Goal: Task Accomplishment & Management: Use online tool/utility

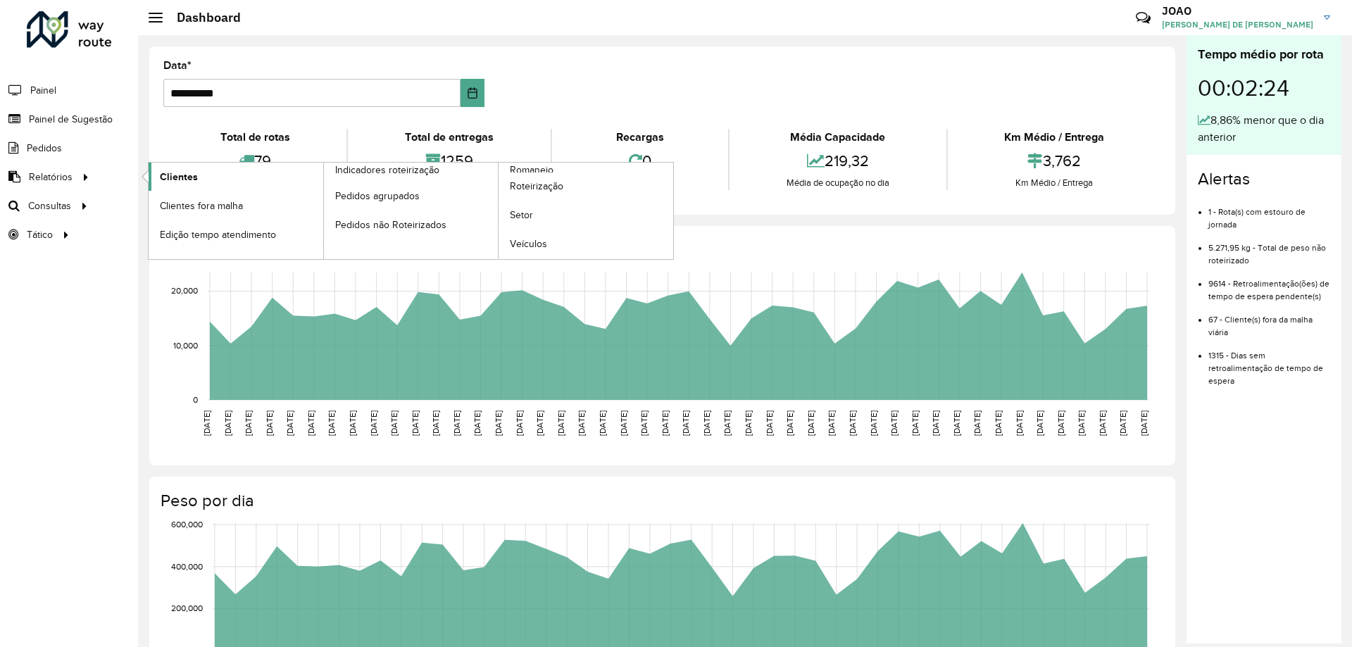
click at [218, 177] on link "Clientes" at bounding box center [236, 177] width 175 height 28
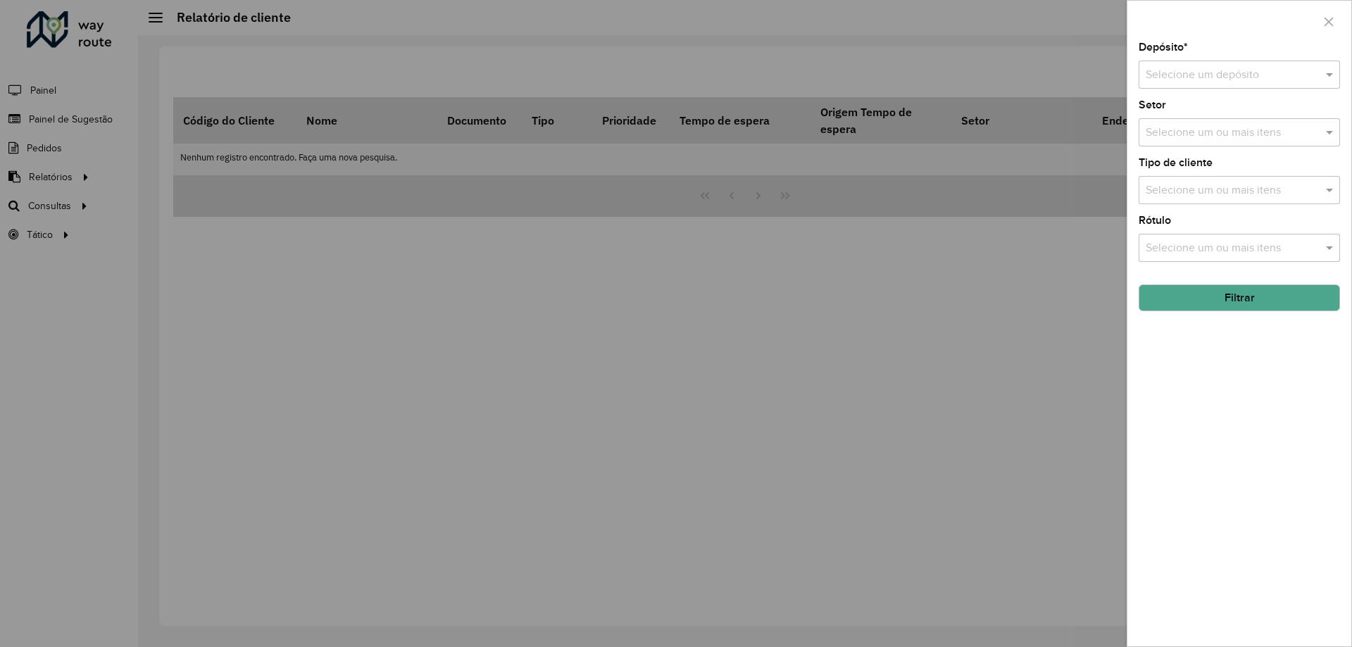
click at [1240, 77] on input "text" at bounding box center [1225, 75] width 159 height 17
click at [1239, 113] on div "CDD Santa Luzia" at bounding box center [1239, 116] width 200 height 24
click at [1234, 158] on div "Tipo de cliente Selecione um ou mais itens" at bounding box center [1239, 181] width 201 height 46
click at [1227, 303] on button "Filtrar" at bounding box center [1239, 297] width 201 height 27
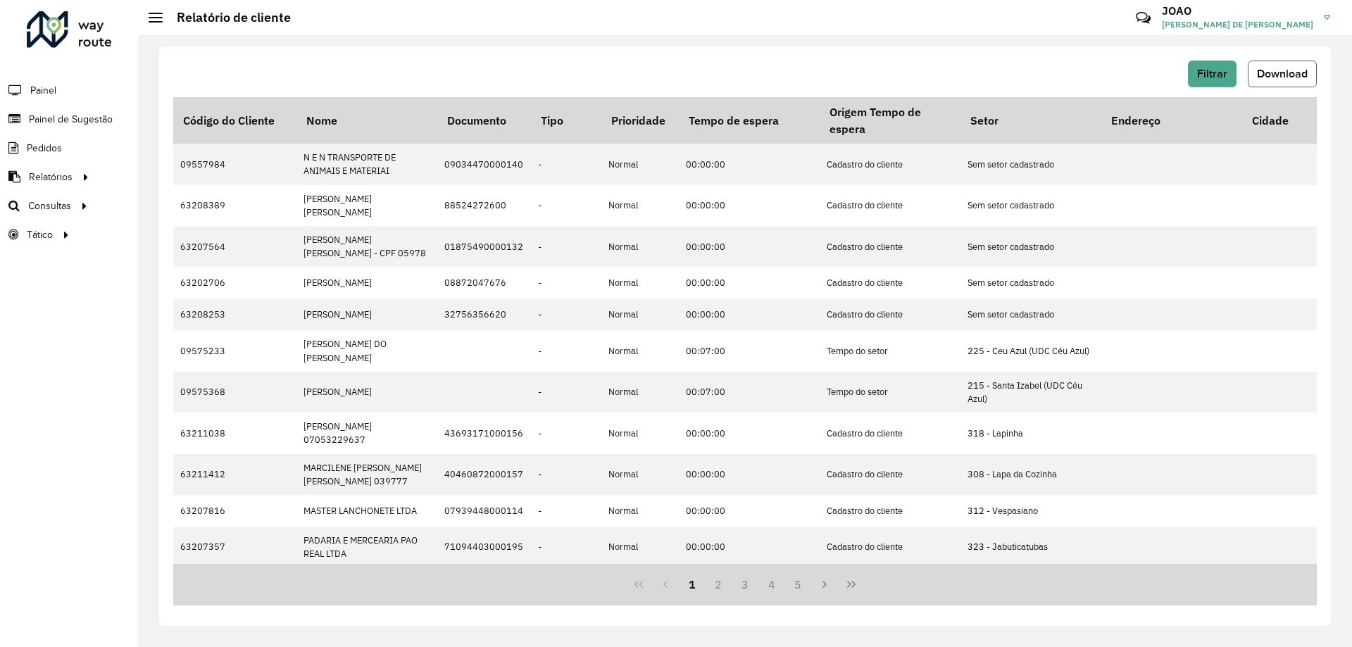
click at [1274, 69] on span "Download" at bounding box center [1282, 74] width 51 height 12
click at [202, 210] on span "Roteirização" at bounding box center [188, 206] width 57 height 15
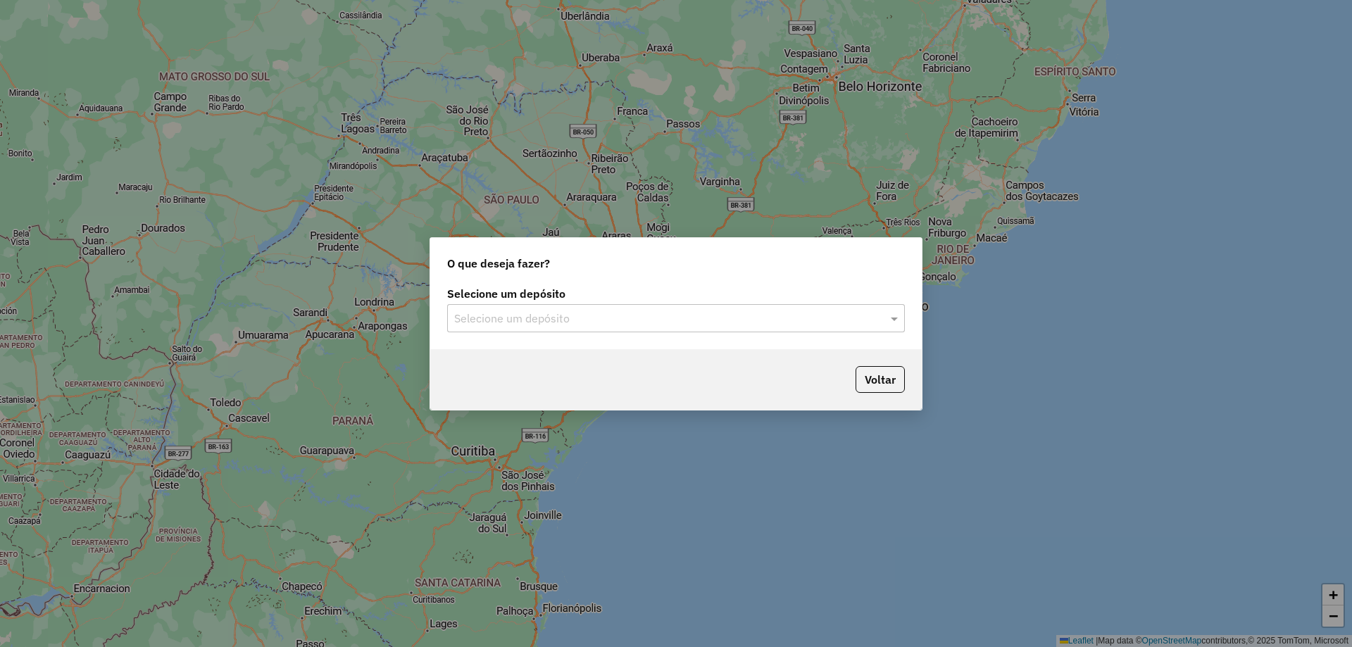
click at [758, 327] on div "Selecione um depósito" at bounding box center [676, 318] width 458 height 28
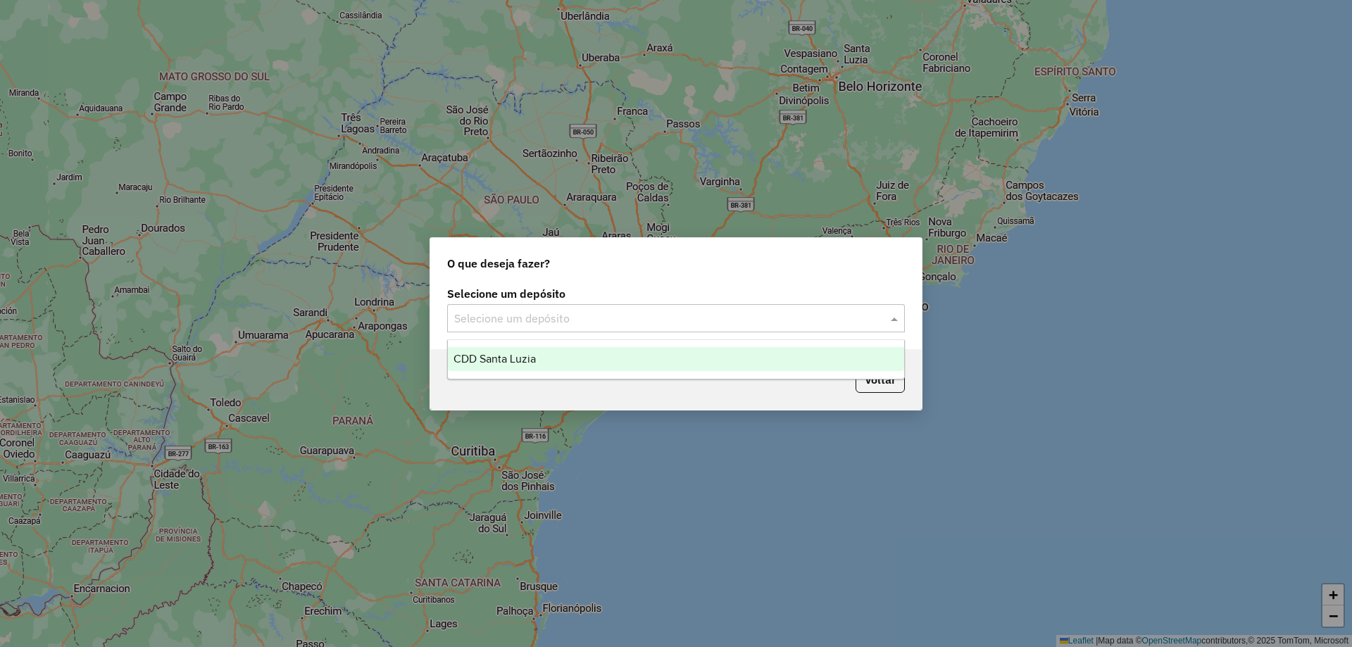
click at [732, 357] on div "CDD Santa Luzia" at bounding box center [676, 359] width 456 height 24
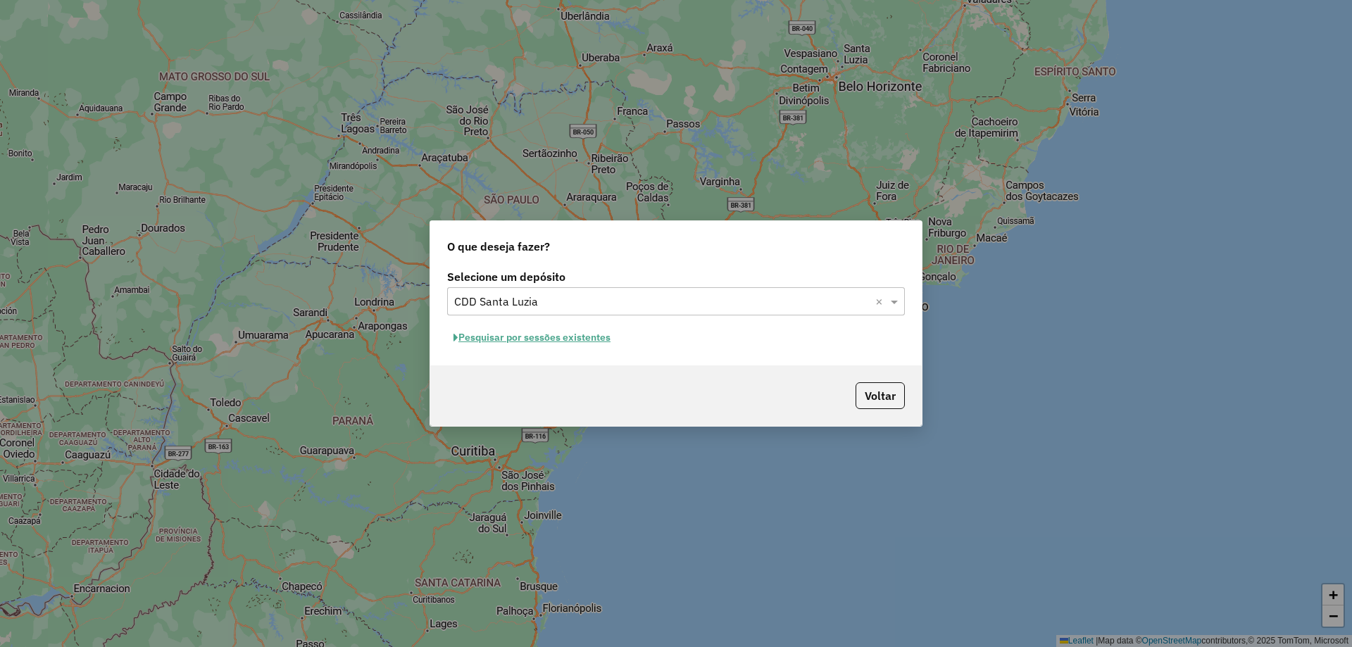
click at [589, 344] on button "Pesquisar por sessões existentes" at bounding box center [532, 338] width 170 height 22
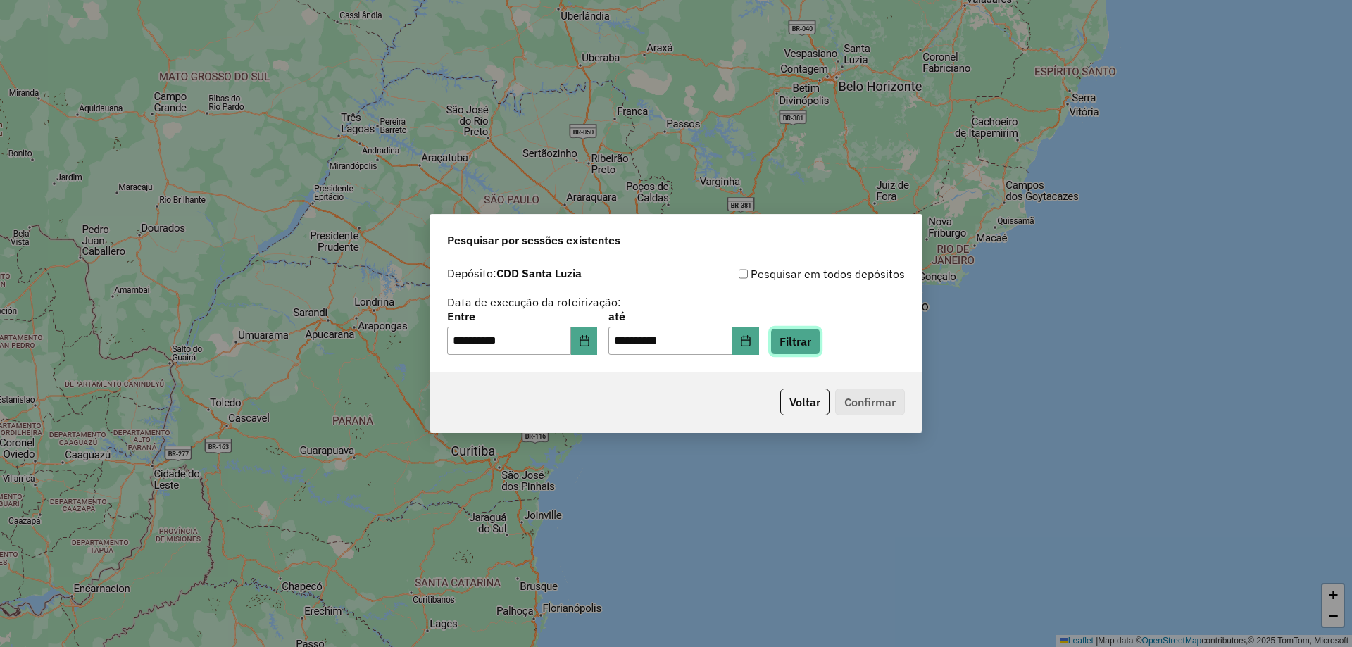
click at [810, 348] on button "Filtrar" at bounding box center [795, 341] width 50 height 27
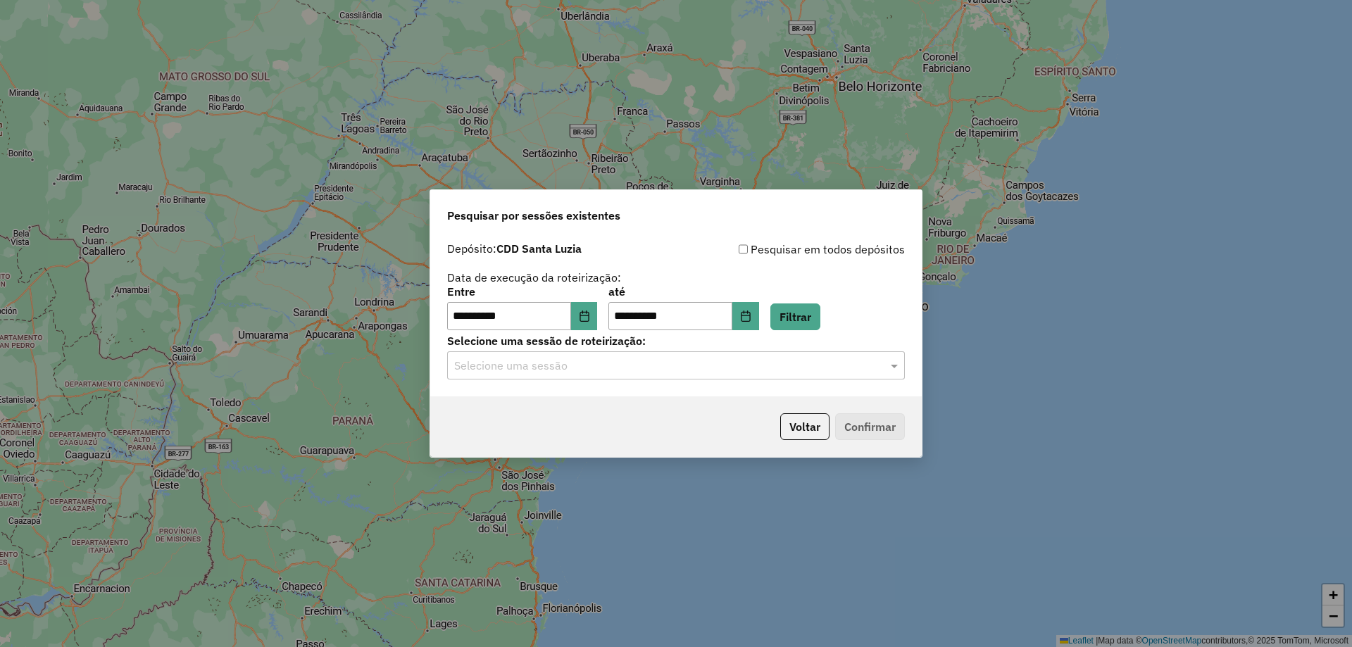
click at [660, 368] on input "text" at bounding box center [661, 366] width 415 height 17
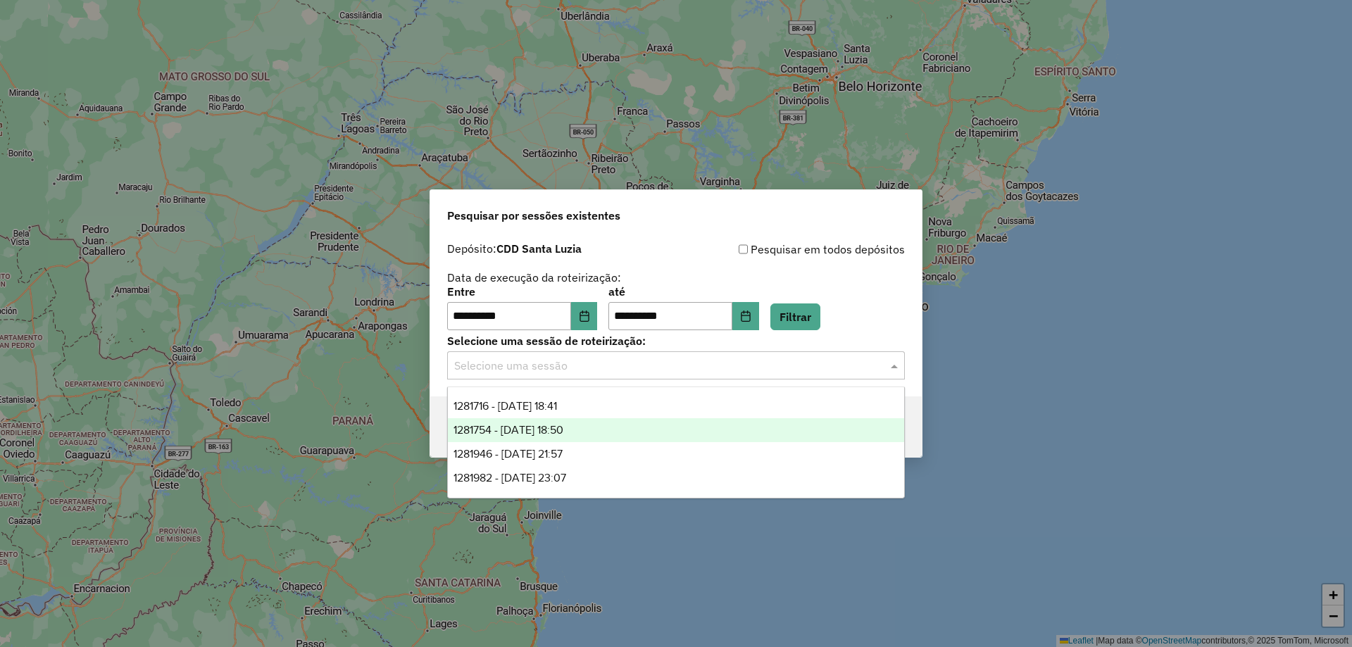
click at [615, 425] on div "1281754 - 24/09/2025 18:50" at bounding box center [676, 430] width 456 height 24
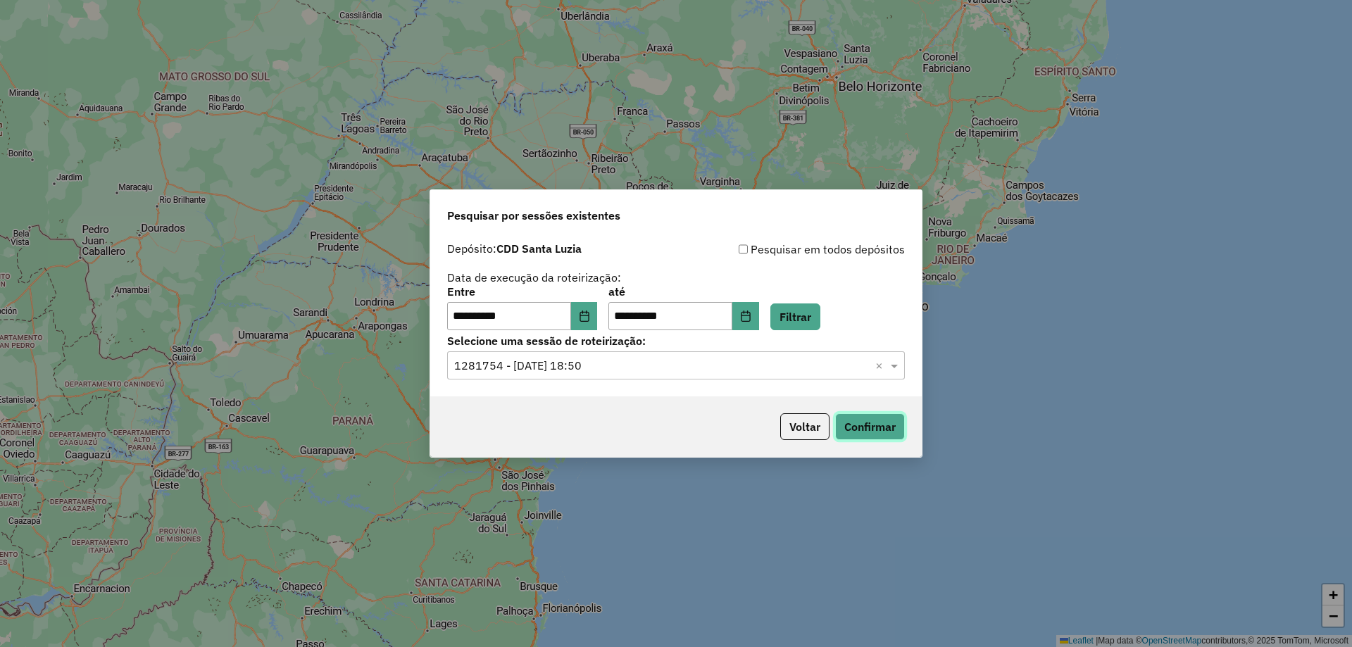
click at [848, 425] on button "Confirmar" at bounding box center [870, 426] width 70 height 27
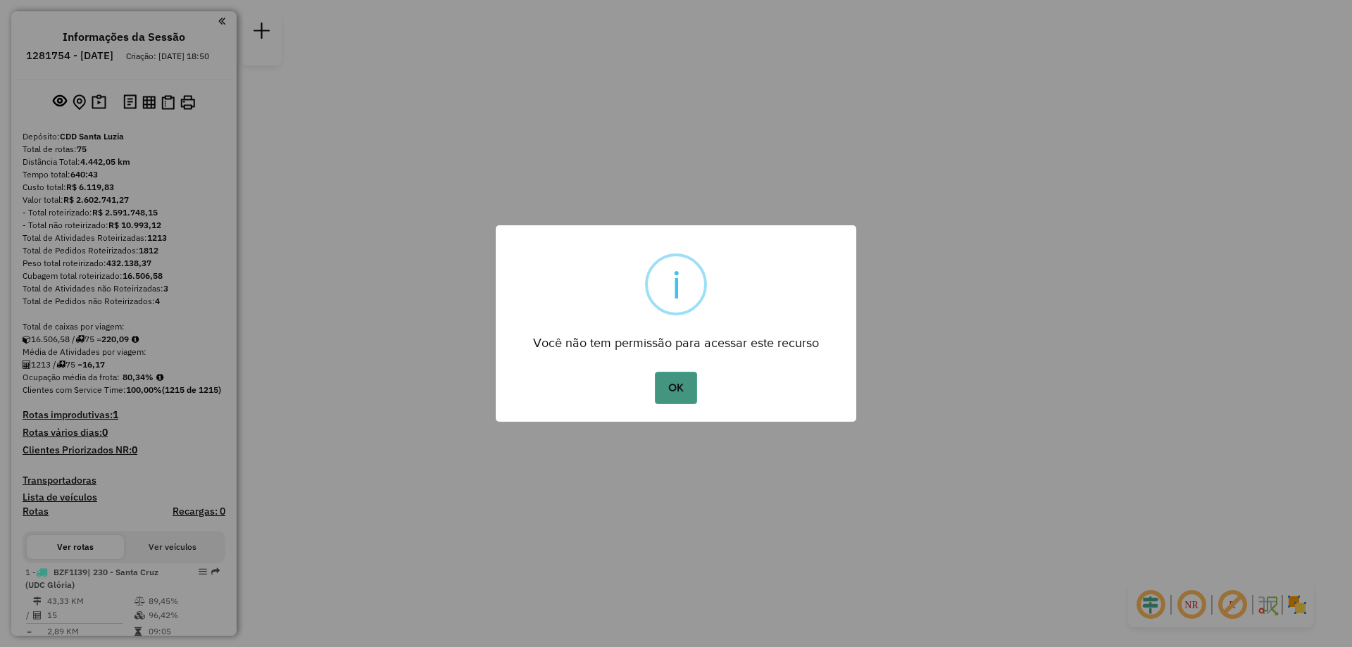
click at [673, 387] on button "OK" at bounding box center [676, 388] width 42 height 32
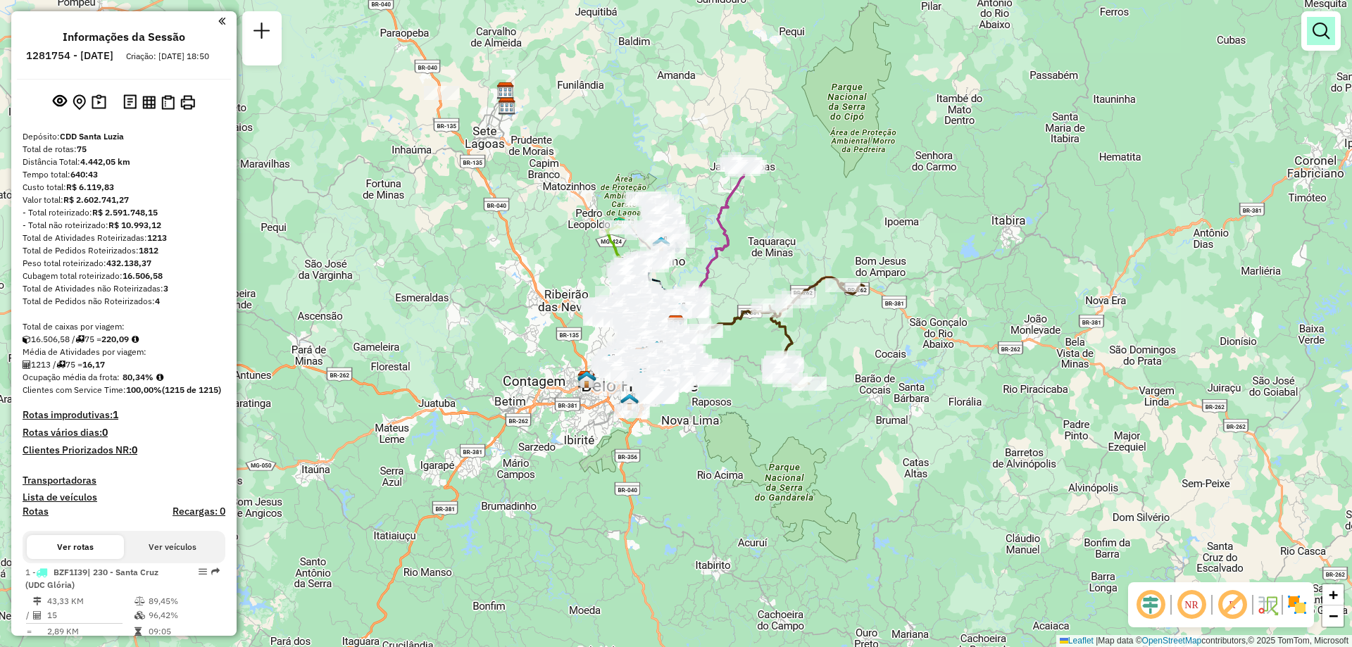
click at [1315, 38] on em at bounding box center [1320, 31] width 17 height 17
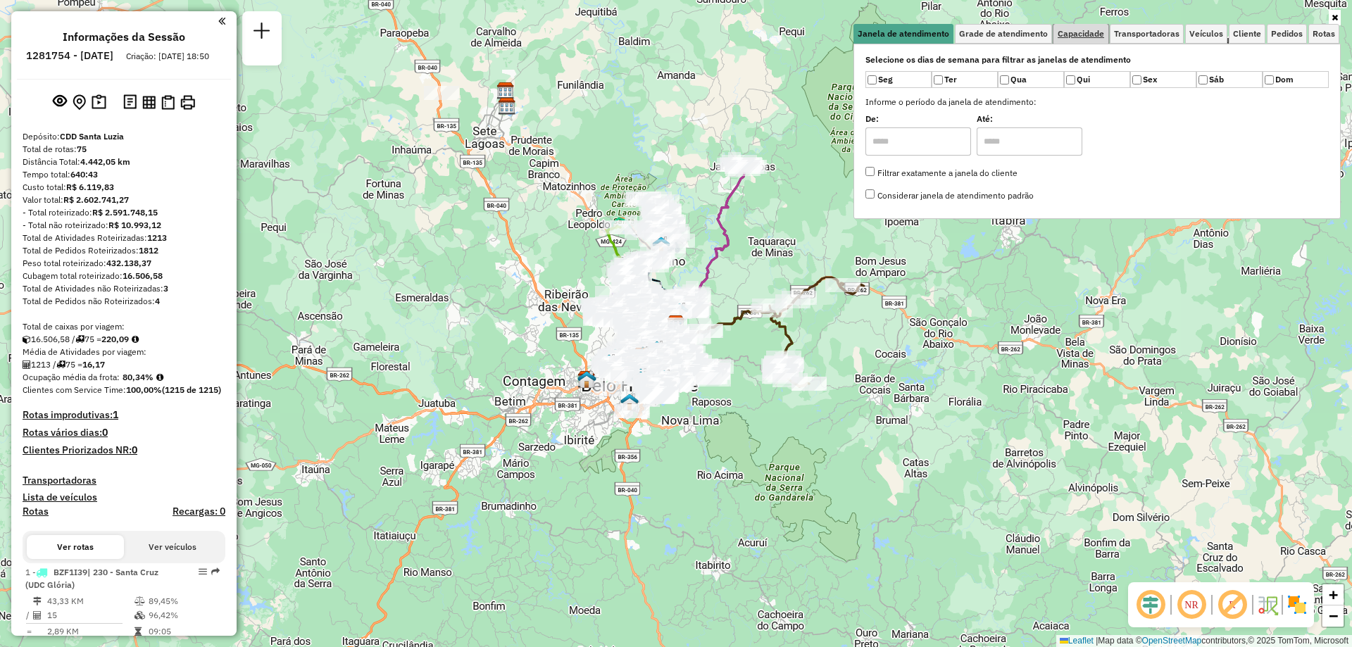
click at [1098, 34] on span "Capacidade" at bounding box center [1081, 34] width 46 height 8
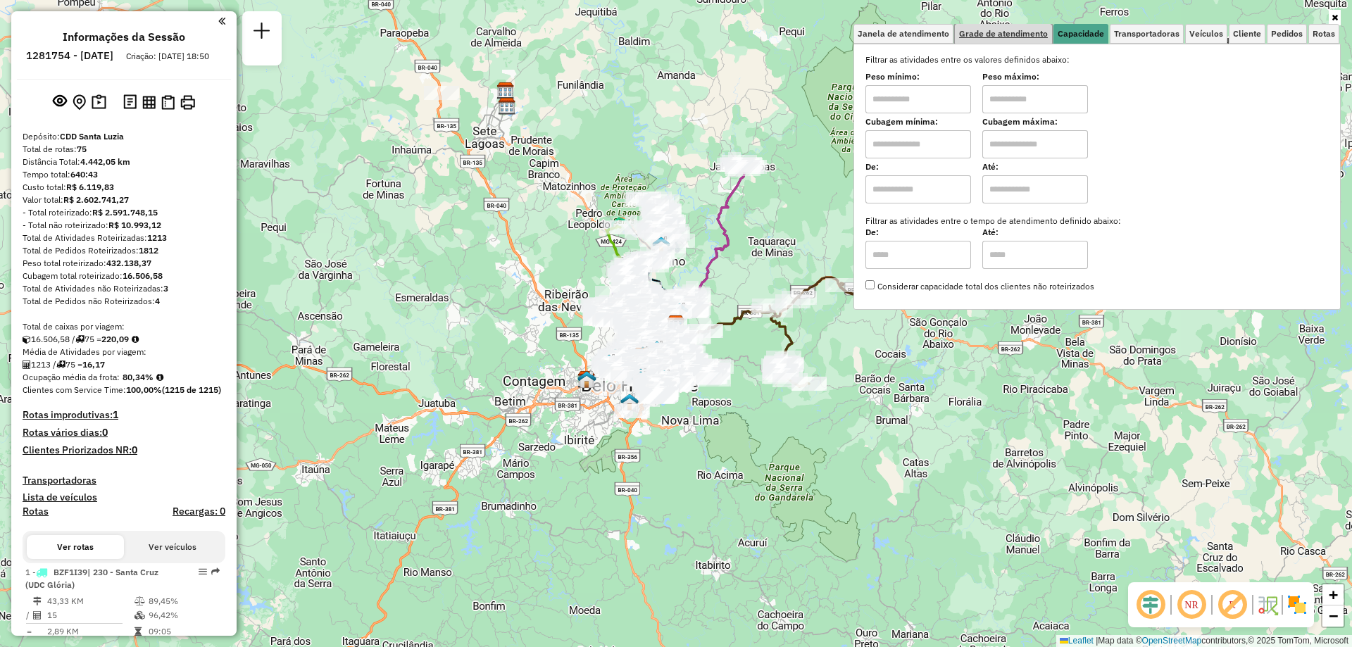
click at [1034, 30] on span "Grade de atendimento" at bounding box center [1003, 34] width 89 height 8
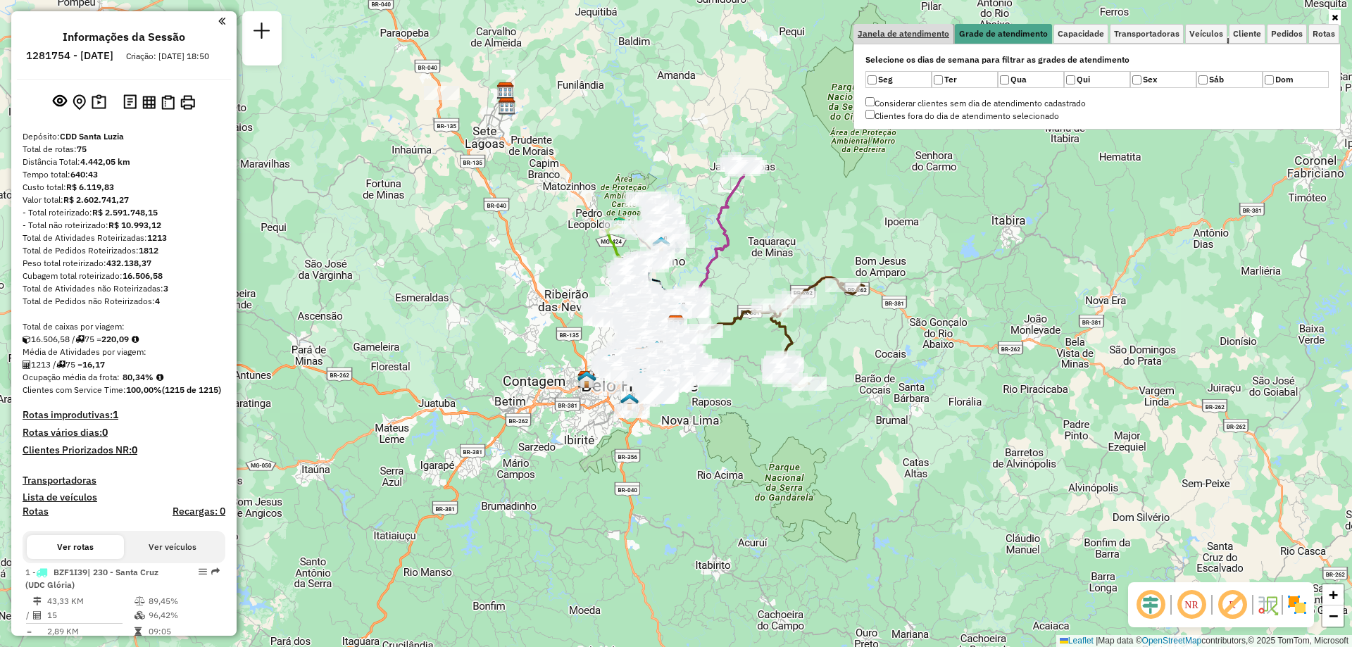
click at [933, 27] on link "Janela de atendimento" at bounding box center [903, 34] width 100 height 20
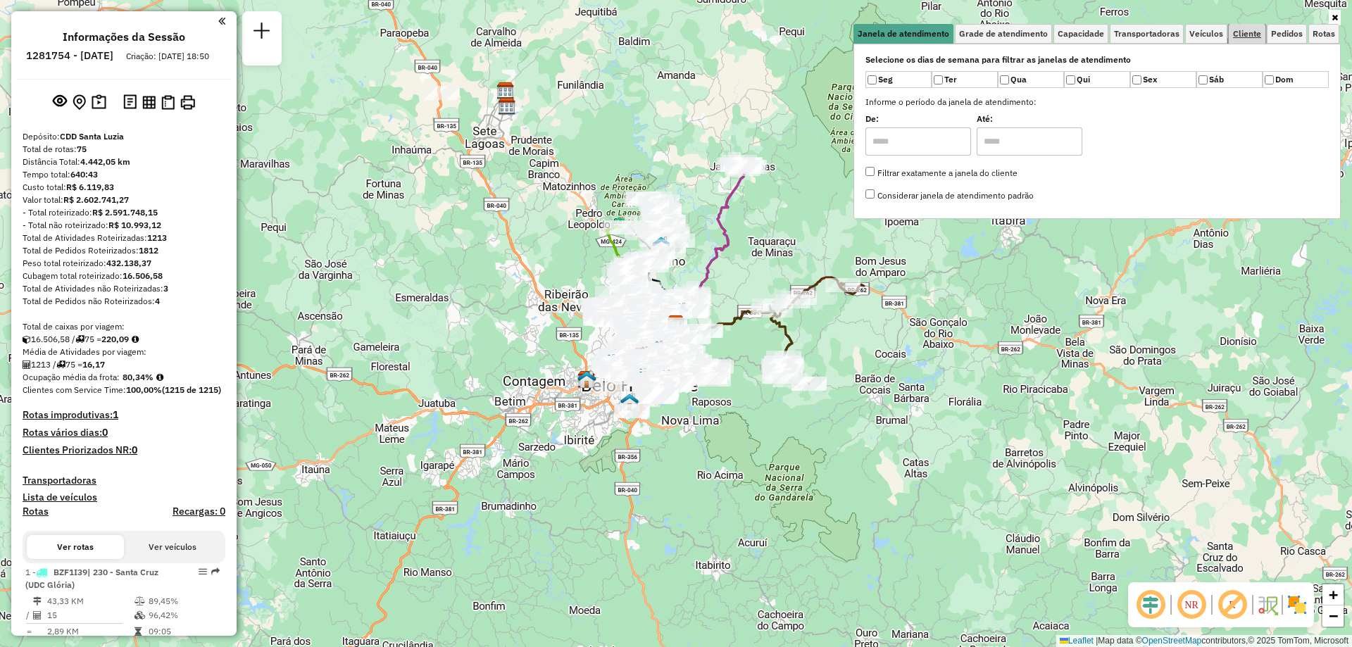
click at [1238, 36] on span "Cliente" at bounding box center [1247, 34] width 28 height 8
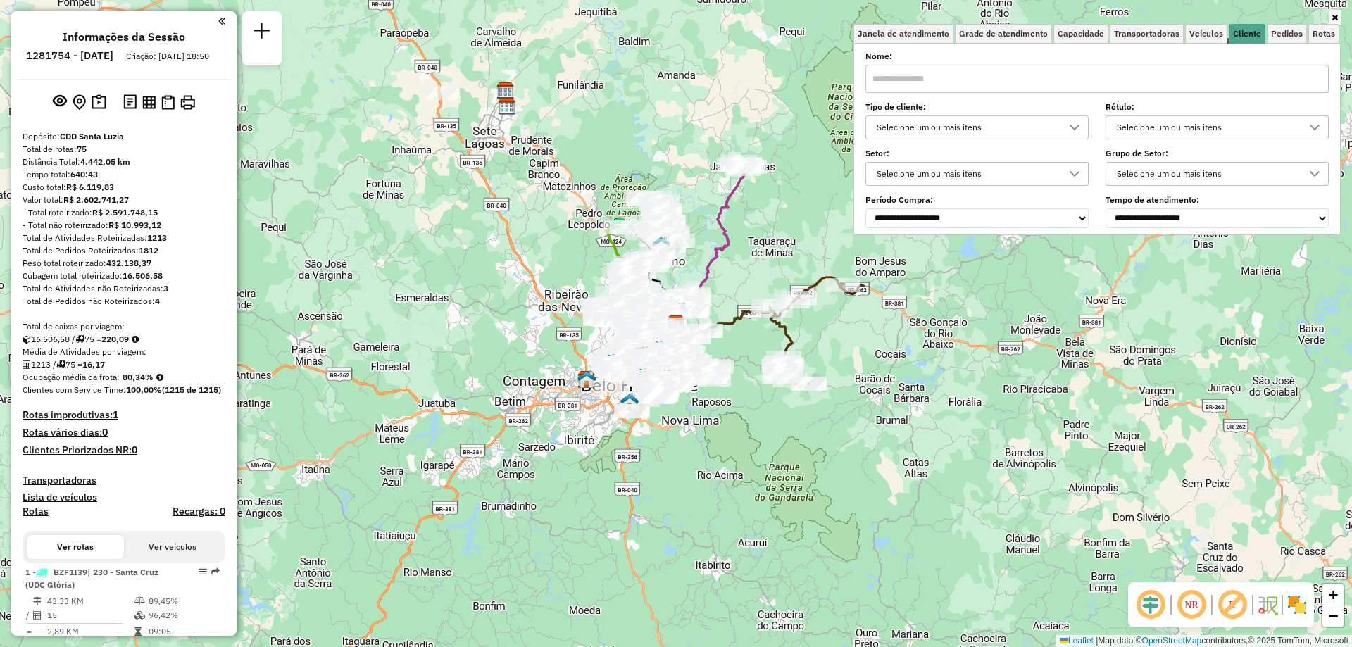
click at [1011, 123] on div "Selecione um ou mais itens" at bounding box center [966, 127] width 189 height 23
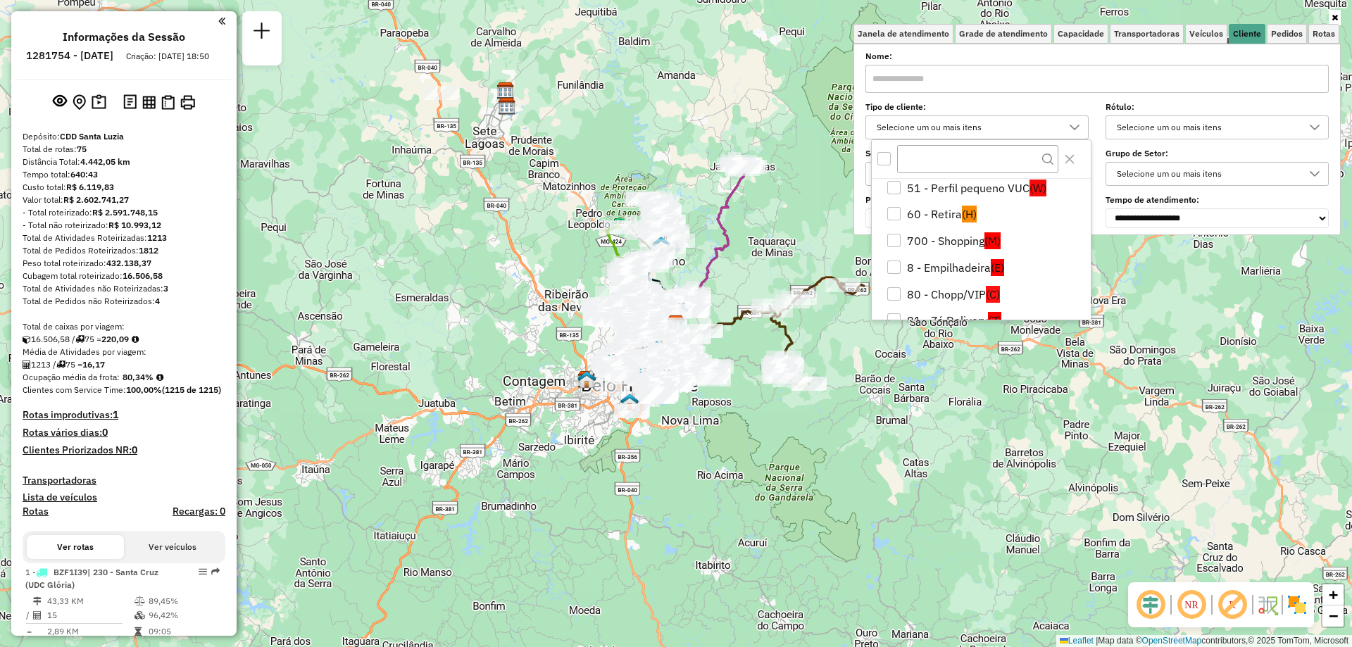
scroll to position [167, 0]
click at [920, 237] on li "700 - Shopping (M)" at bounding box center [983, 237] width 213 height 27
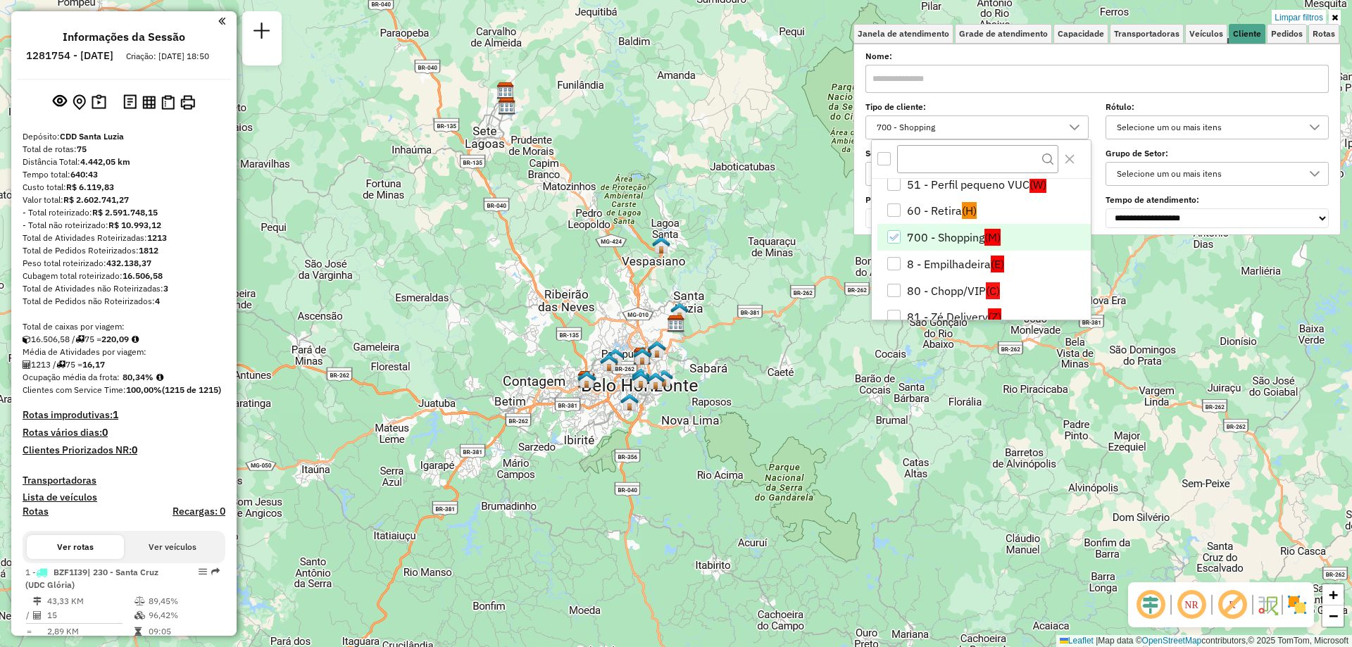
click at [920, 237] on li "700 - Shopping (M)" at bounding box center [983, 237] width 213 height 27
